Goal: Information Seeking & Learning: Learn about a topic

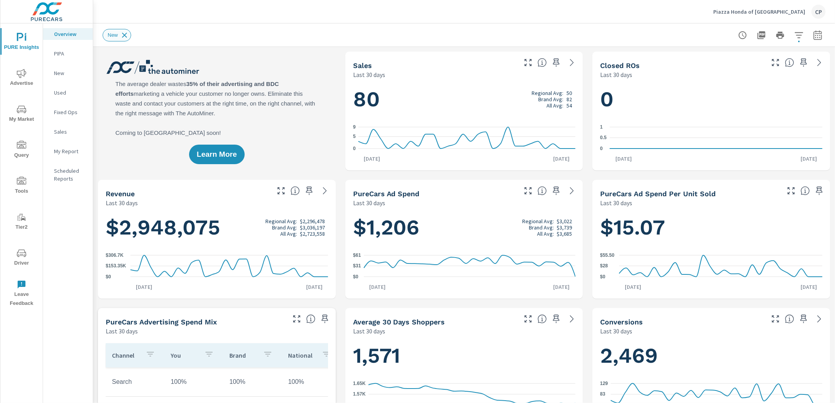
click at [123, 34] on icon at bounding box center [124, 35] width 9 height 9
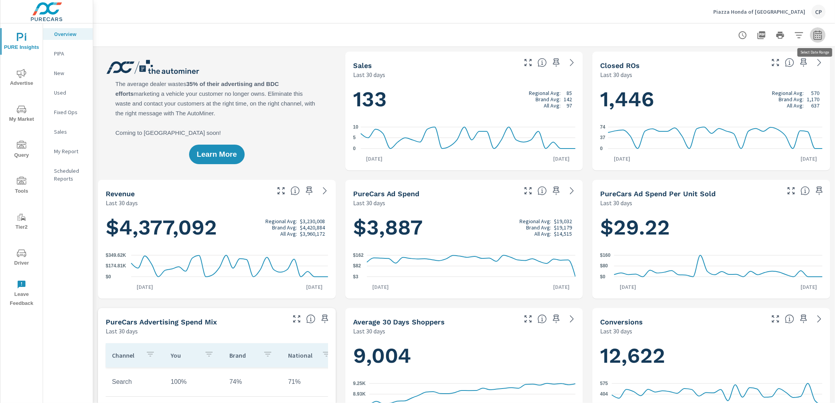
click at [817, 38] on icon "button" at bounding box center [817, 36] width 5 height 3
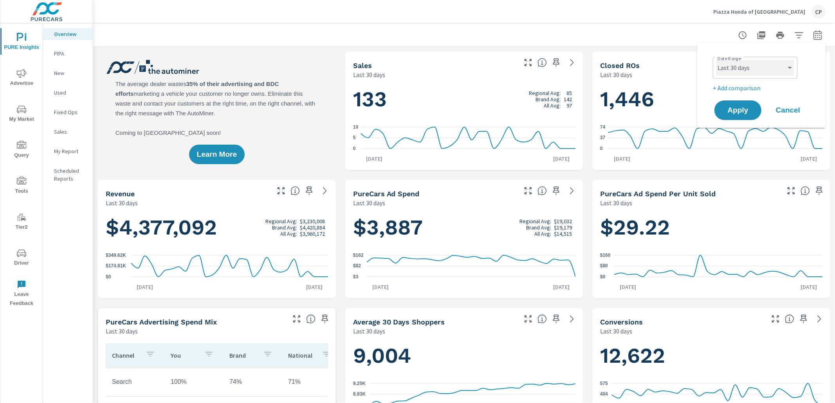
click at [776, 72] on select "Custom Yesterday Last week Last 7 days Last 14 days Last 30 days Last 45 days L…" at bounding box center [755, 68] width 78 height 16
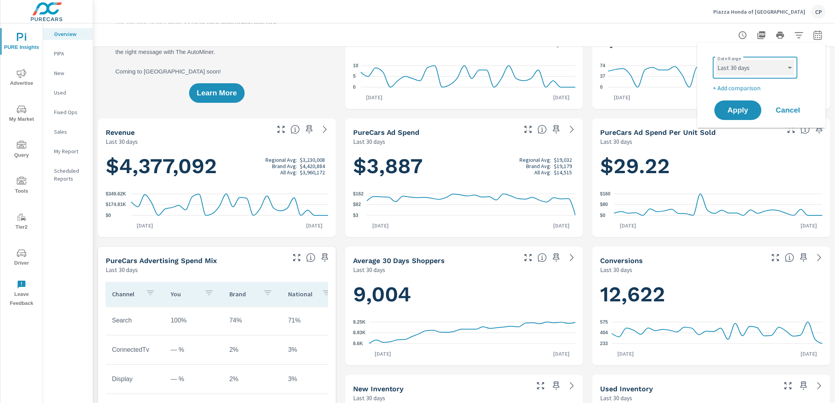
scroll to position [41, 0]
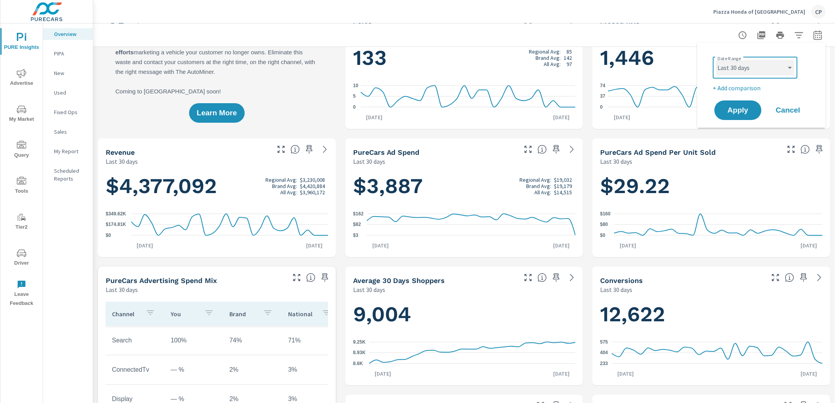
click at [743, 68] on select "Custom Yesterday Last week Last 7 days Last 14 days Last 30 days Last 45 days L…" at bounding box center [755, 68] width 78 height 16
click at [716, 60] on select "Custom Yesterday Last week Last 7 days Last 14 days Last 30 days Last 45 days L…" at bounding box center [755, 68] width 78 height 16
click at [745, 67] on select "Custom Yesterday Last week Last 7 days Last 14 days Last 30 days Last 45 days L…" at bounding box center [755, 68] width 78 height 16
select select "Last month"
click at [716, 60] on select "Custom Yesterday Last week Last 7 days Last 14 days Last 30 days Last 45 days L…" at bounding box center [755, 68] width 78 height 16
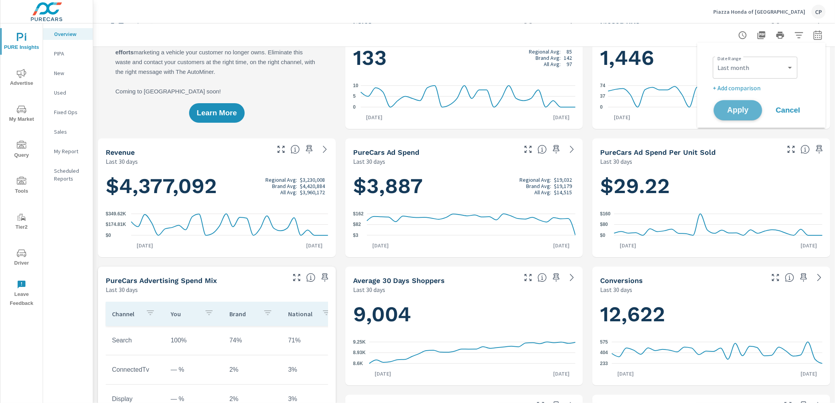
click at [732, 107] on span "Apply" at bounding box center [738, 110] width 32 height 7
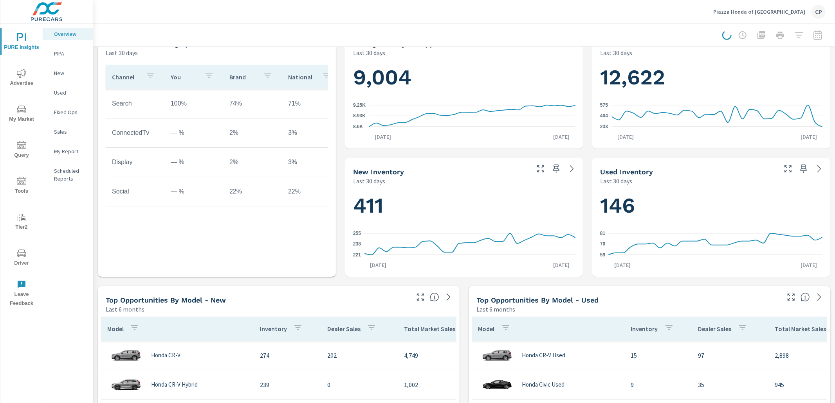
scroll to position [280, 0]
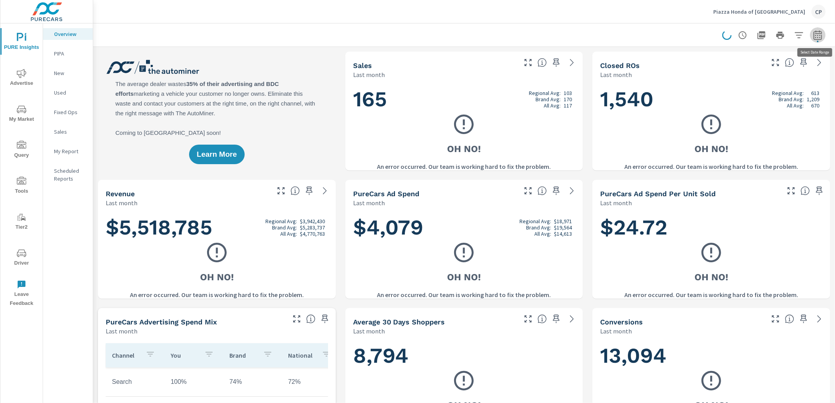
click at [817, 37] on icon "button" at bounding box center [817, 35] width 9 height 9
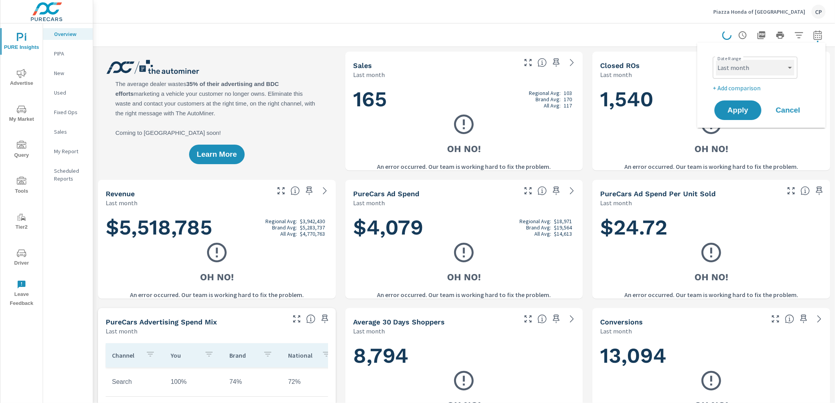
click at [770, 61] on select "Custom Yesterday Last week Last 7 days Last 14 days Last 30 days Last 45 days L…" at bounding box center [755, 68] width 78 height 16
select select "custom"
click at [716, 60] on select "Custom Yesterday Last week Last 7 days Last 14 days Last 30 days Last 45 days L…" at bounding box center [755, 68] width 78 height 16
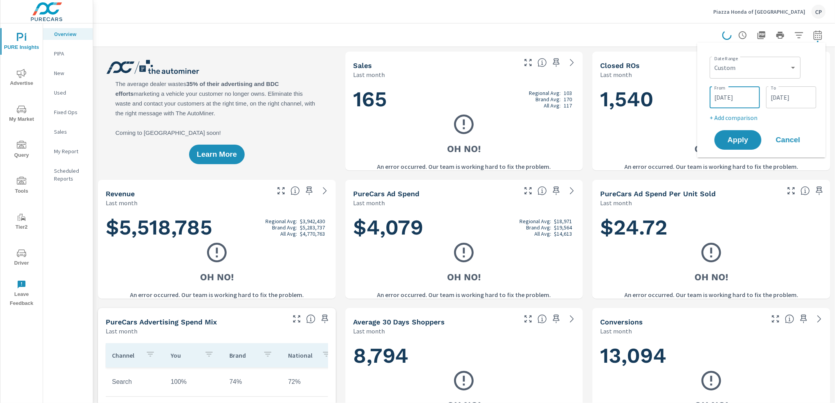
click at [731, 95] on input "09/01/2025" at bounding box center [735, 98] width 44 height 16
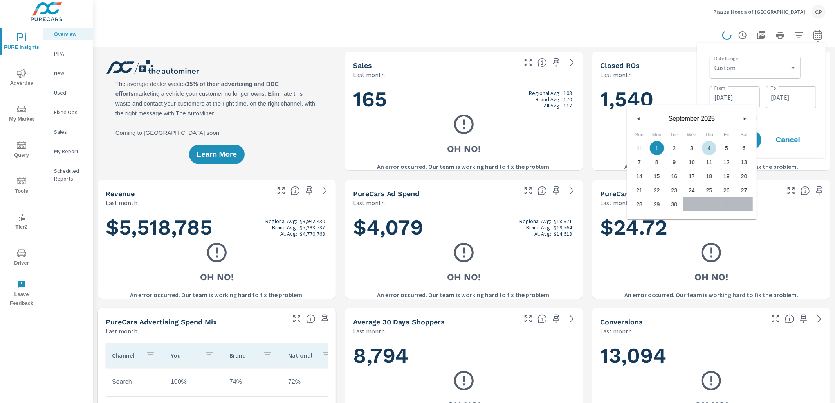
click at [639, 121] on button "button" at bounding box center [638, 118] width 9 height 9
click at [728, 147] on span "1" at bounding box center [727, 148] width 18 height 10
type input "08/01/2025"
click at [777, 99] on input "09/30/2025" at bounding box center [791, 98] width 44 height 16
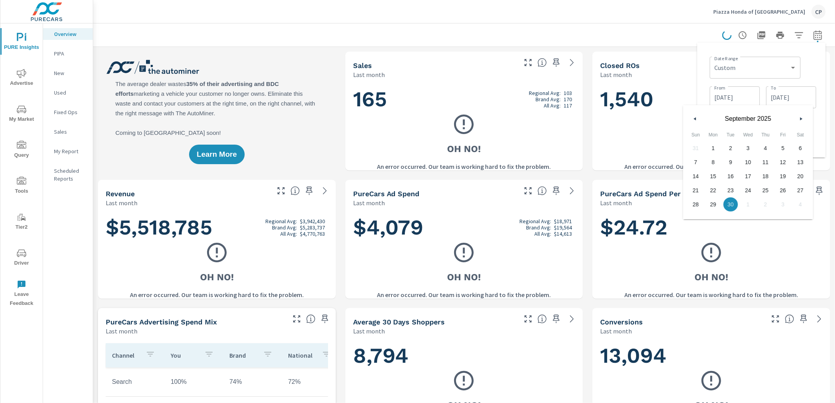
click at [693, 118] on icon "button" at bounding box center [694, 118] width 4 height 3
click at [695, 218] on span "31" at bounding box center [696, 219] width 18 height 10
type input "08/31/2025"
drag, startPoint x: 813, startPoint y: 74, endPoint x: 811, endPoint y: 79, distance: 5.4
click at [813, 74] on div "Date Range Custom Yesterday Last week Last 7 days Last 14 days Last 30 days Las…" at bounding box center [762, 67] width 106 height 27
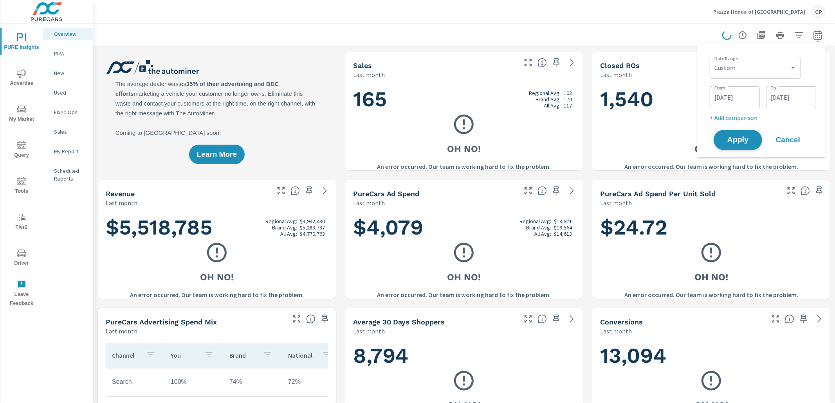
click at [747, 138] on span "Apply" at bounding box center [738, 140] width 32 height 7
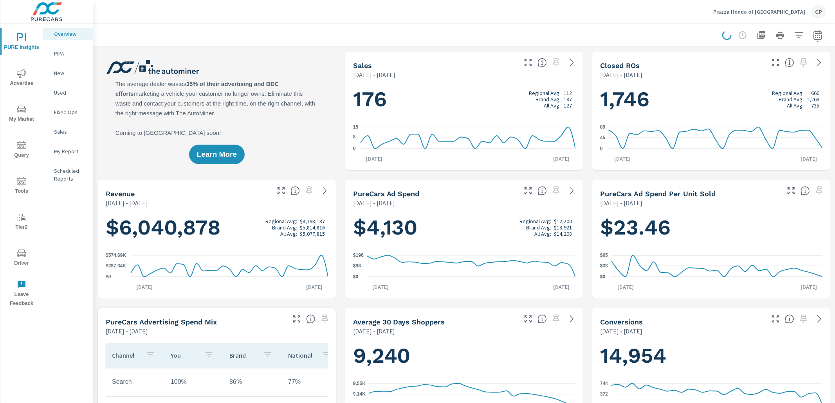
click at [817, 38] on icon "button" at bounding box center [817, 35] width 9 height 9
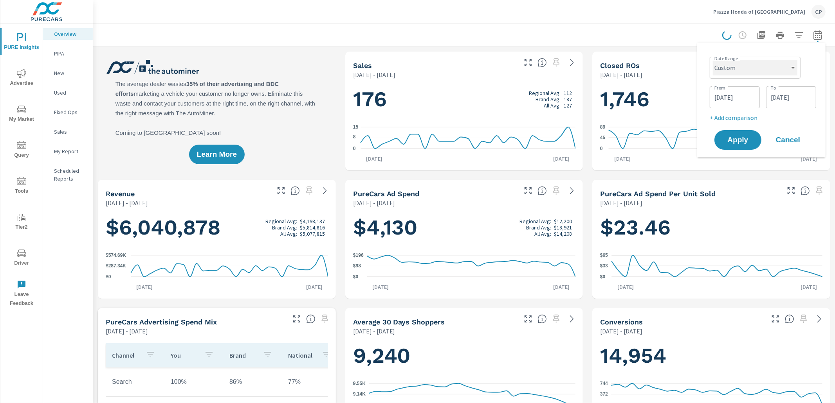
click at [782, 71] on select "Custom Yesterday Last week Last 7 days Last 14 days Last 30 days Last 45 days L…" at bounding box center [755, 68] width 85 height 16
select select "Last month"
click at [715, 60] on select "Custom Yesterday Last week Last 7 days Last 14 days Last 30 days Last 45 days L…" at bounding box center [755, 68] width 85 height 16
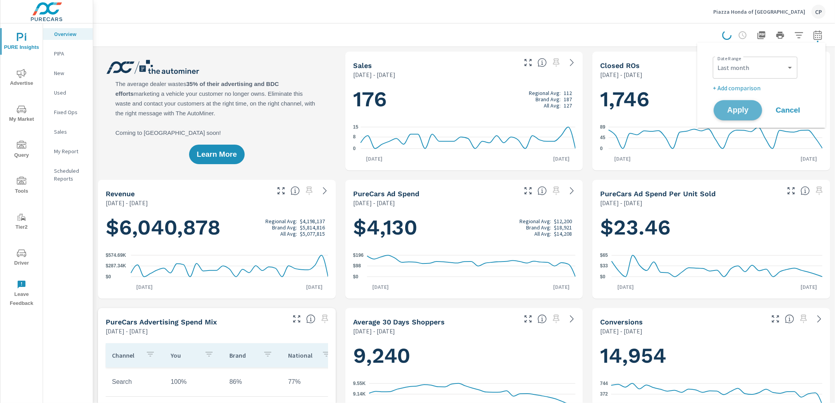
click at [734, 116] on button "Apply" at bounding box center [737, 110] width 49 height 20
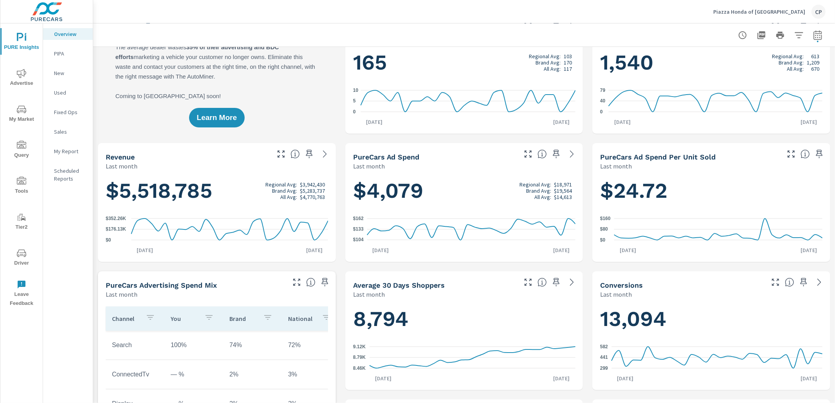
scroll to position [39, 0]
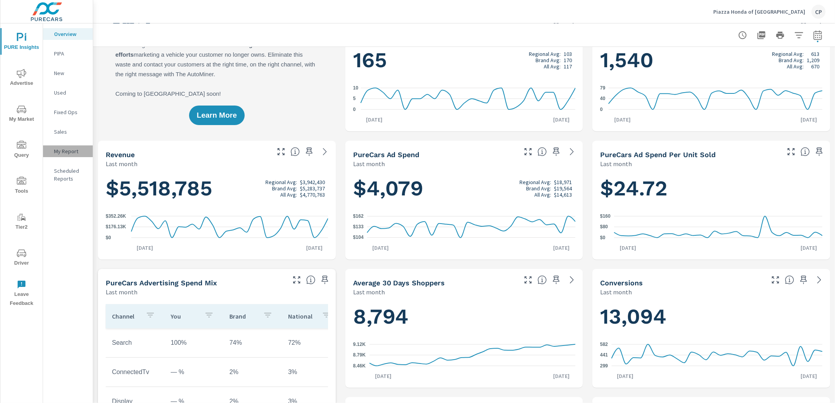
click at [69, 151] on p "My Report" at bounding box center [70, 152] width 32 height 8
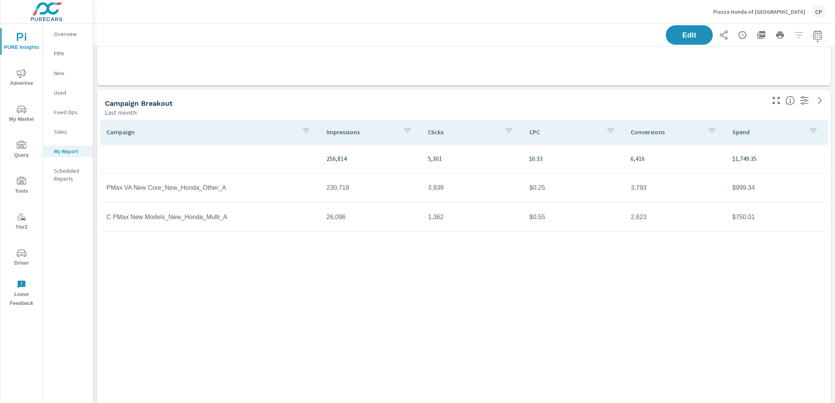
scroll to position [1444, 741]
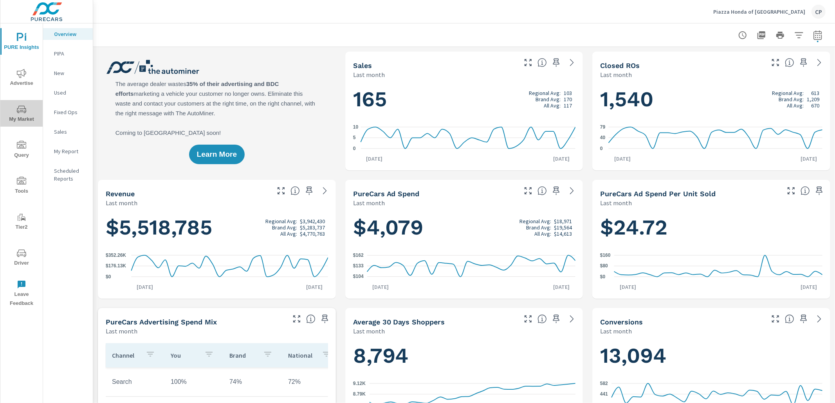
click at [20, 100] on button "My Market" at bounding box center [21, 113] width 42 height 27
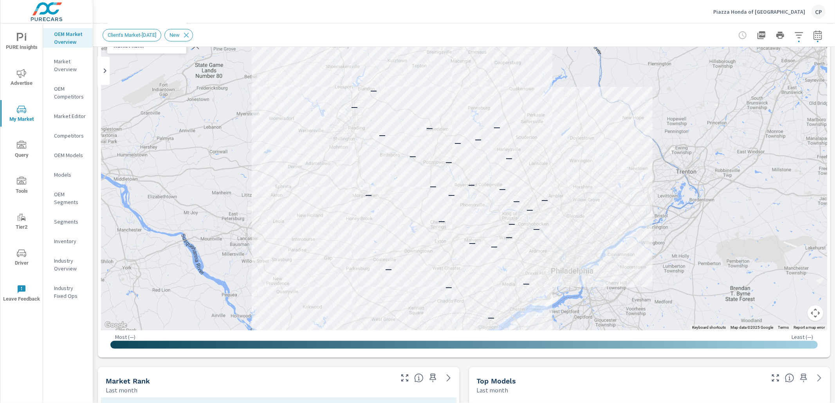
scroll to position [67, 0]
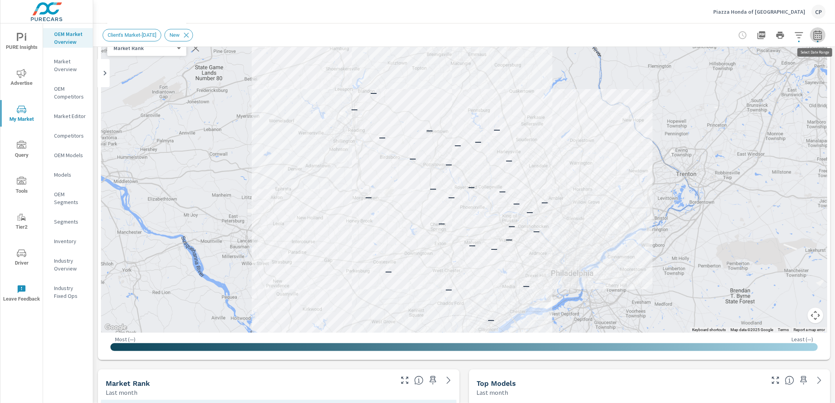
click at [816, 35] on icon "button" at bounding box center [817, 35] width 9 height 9
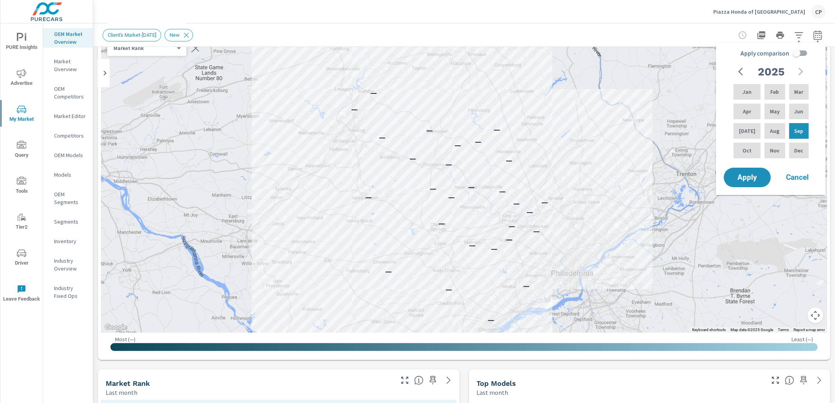
drag, startPoint x: 749, startPoint y: 112, endPoint x: 757, endPoint y: 116, distance: 8.4
click at [750, 112] on div "Apr" at bounding box center [747, 111] width 30 height 19
click at [794, 130] on p "Sep" at bounding box center [798, 131] width 9 height 8
click at [755, 174] on span "Apply" at bounding box center [747, 177] width 32 height 7
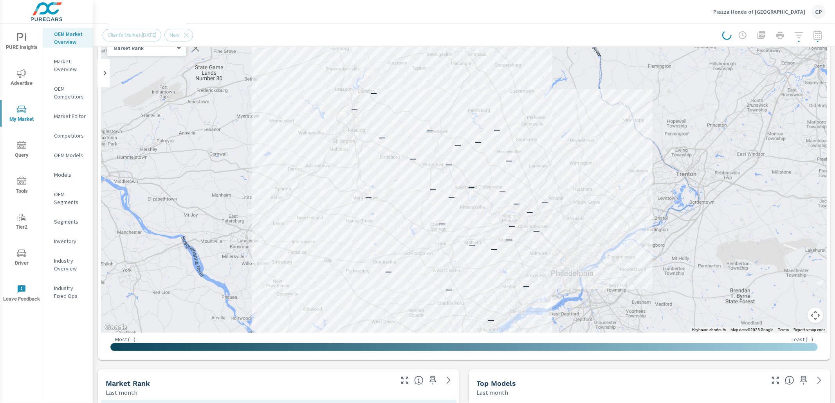
click at [755, 173] on div "— — — — — — — — — — — — — — — — — — — — — — — — — — — —" at bounding box center [464, 174] width 726 height 318
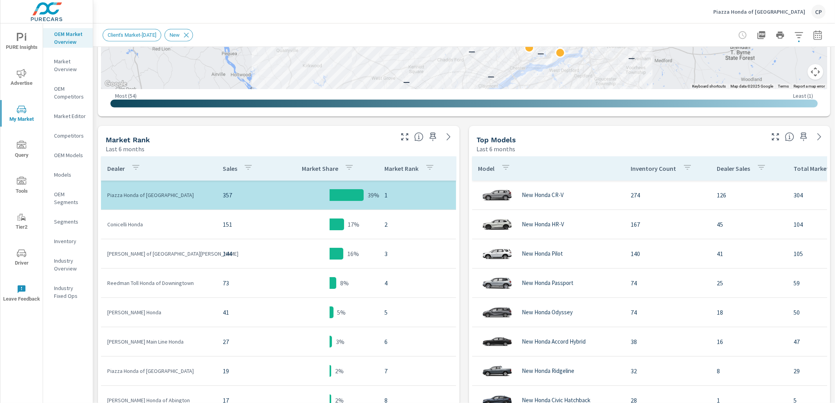
scroll to position [312, 0]
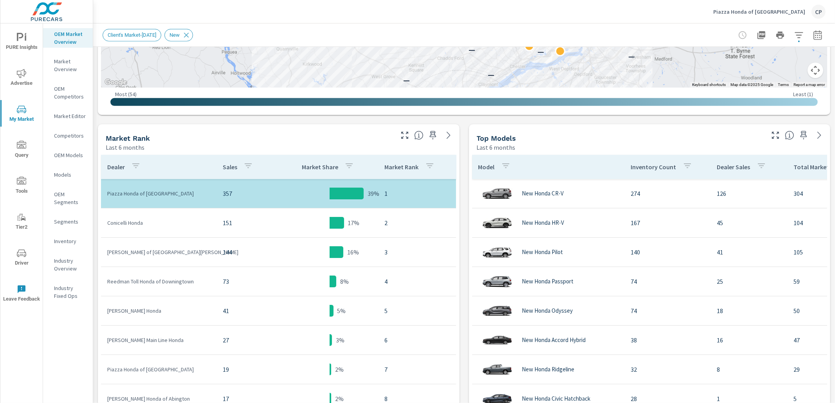
click at [815, 35] on icon "button" at bounding box center [817, 36] width 5 height 3
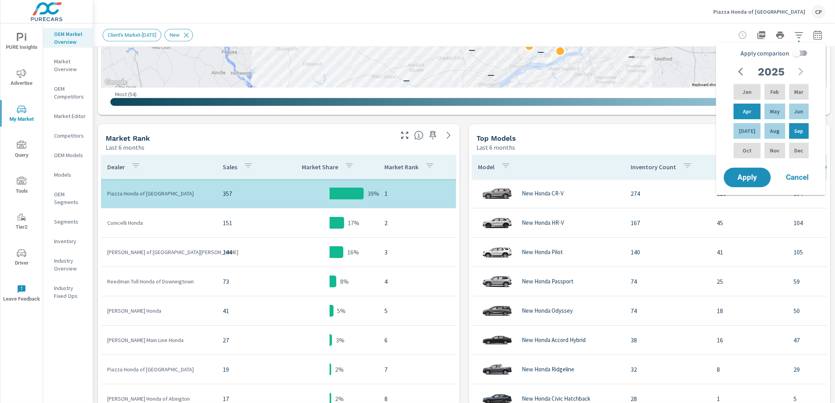
click at [799, 54] on input "Apply comparison" at bounding box center [796, 53] width 45 height 15
checkbox input "true"
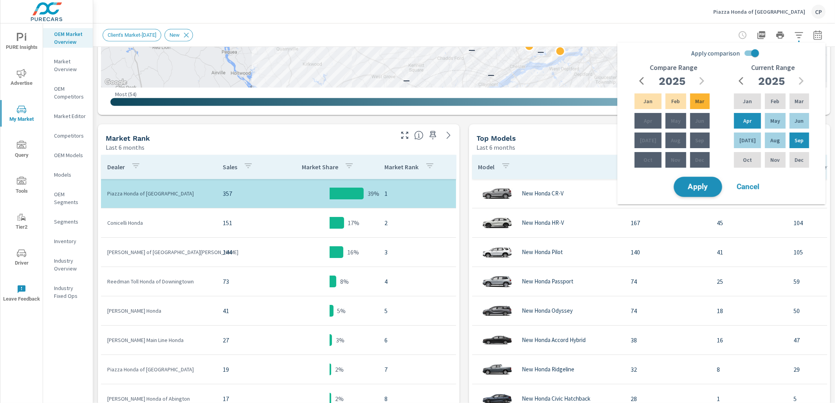
click at [707, 181] on button "Apply" at bounding box center [697, 187] width 49 height 20
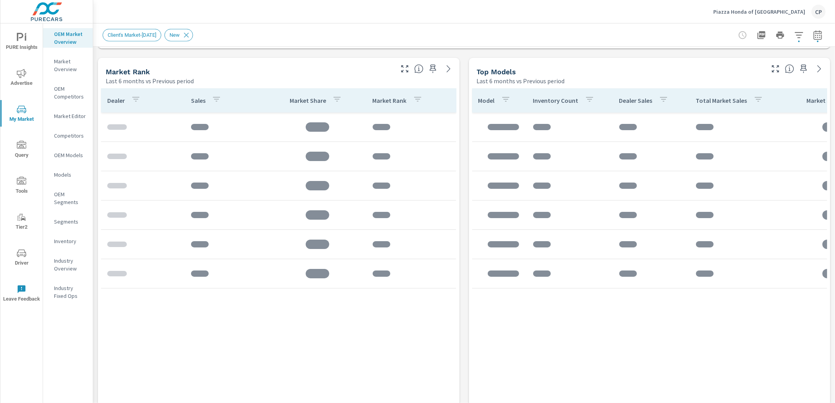
scroll to position [497, 0]
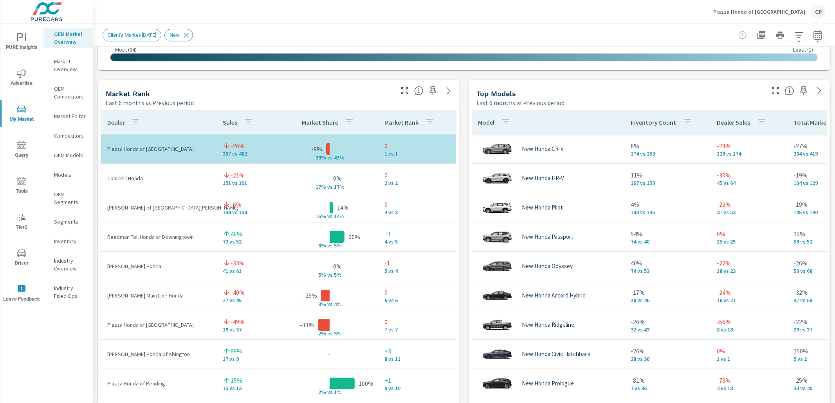
scroll to position [475, 0]
drag, startPoint x: 316, startPoint y: 158, endPoint x: 324, endPoint y: 158, distance: 8.2
click at [324, 158] on p "39% v" at bounding box center [320, 157] width 20 height 7
drag, startPoint x: 335, startPoint y: 157, endPoint x: 340, endPoint y: 157, distance: 5.9
click at [340, 157] on p "s 43%" at bounding box center [339, 157] width 19 height 7
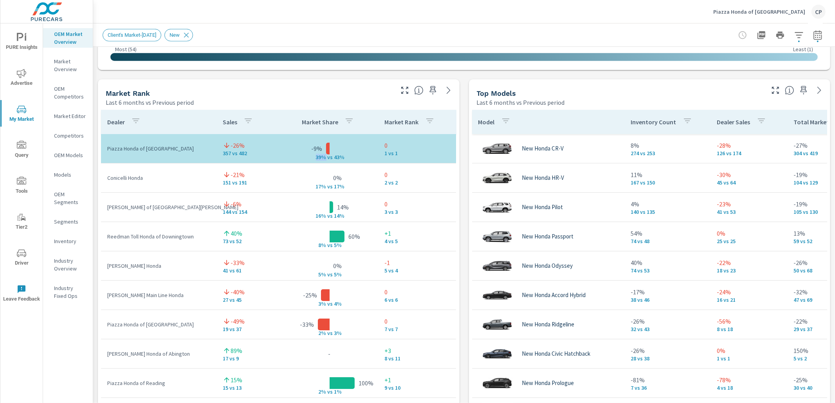
drag, startPoint x: 320, startPoint y: 157, endPoint x: 325, endPoint y: 157, distance: 5.1
click at [325, 157] on p "39% v" at bounding box center [320, 157] width 20 height 7
click at [304, 89] on div "Market Rank" at bounding box center [249, 93] width 286 height 9
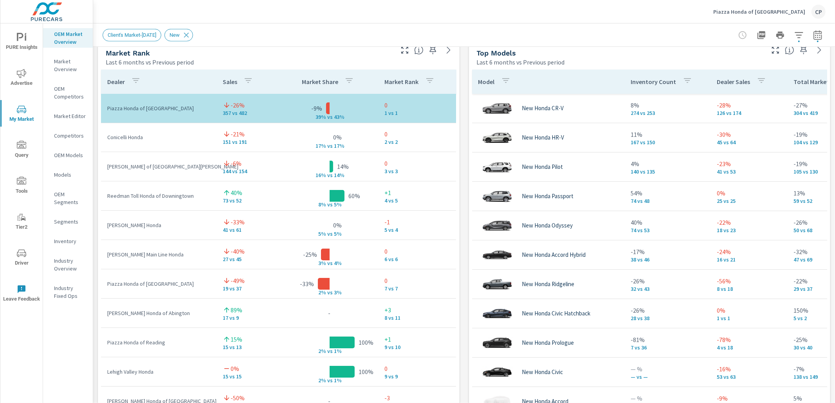
scroll to position [515, 0]
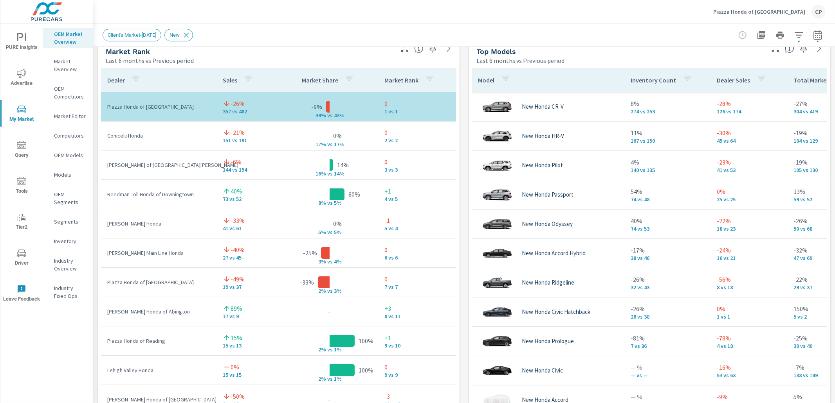
click at [771, 54] on div at bounding box center [798, 46] width 64 height 17
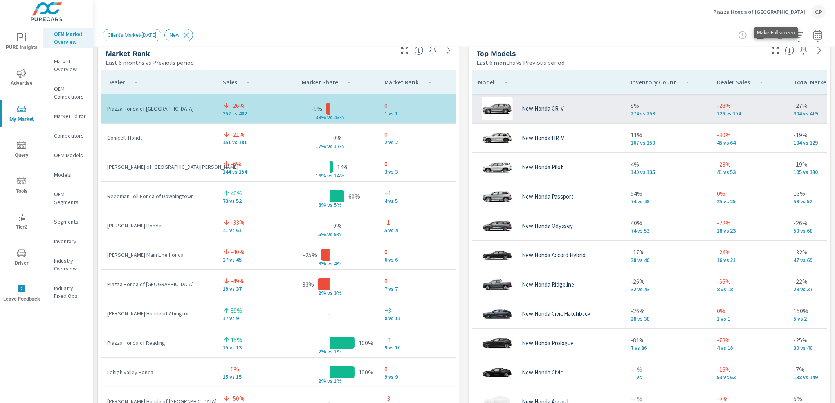
click at [774, 53] on icon "button" at bounding box center [774, 50] width 9 height 9
